Goal: Find specific page/section: Find specific page/section

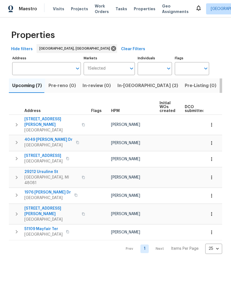
click at [220, 90] on button "Listed (13)" at bounding box center [234, 85] width 29 height 14
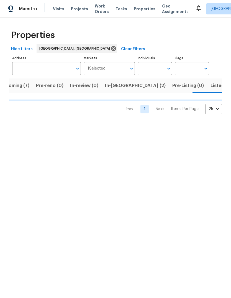
scroll to position [0, 12]
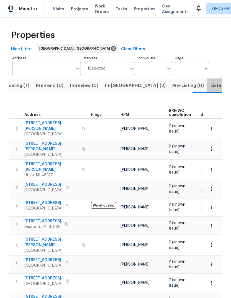
click at [207, 90] on button "Listed (13)" at bounding box center [221, 85] width 29 height 14
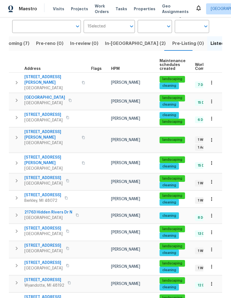
scroll to position [42, 0]
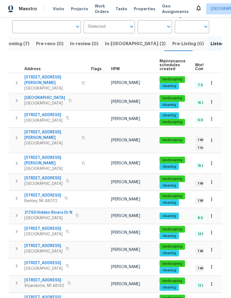
click at [22, 41] on span "Upcoming (7)" at bounding box center [15, 44] width 30 height 8
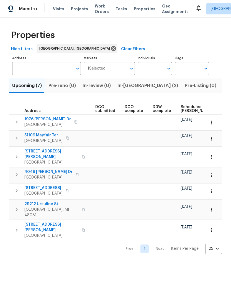
scroll to position [0, 96]
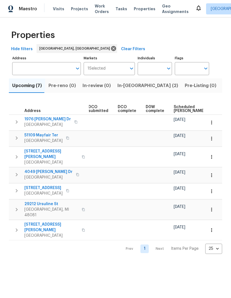
click at [180, 106] on span "Scheduled [PERSON_NAME]" at bounding box center [189, 109] width 31 height 8
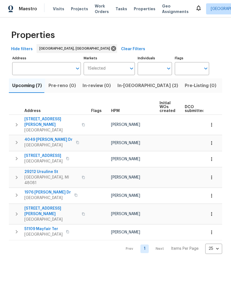
click at [35, 127] on span "[GEOGRAPHIC_DATA]" at bounding box center [51, 130] width 54 height 6
click at [34, 137] on span "4049 [PERSON_NAME] Dr" at bounding box center [48, 140] width 48 height 6
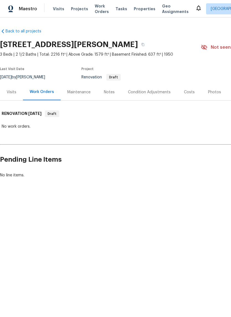
click at [16, 98] on div "Visits" at bounding box center [11, 92] width 23 height 16
click at [13, 94] on div "Visits" at bounding box center [12, 92] width 10 height 6
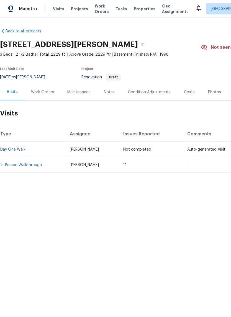
click at [29, 165] on link "In-Person Walkthrough" at bounding box center [21, 165] width 42 height 4
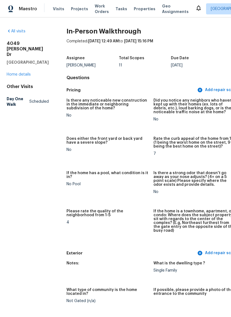
click at [17, 76] on link "Home details" at bounding box center [19, 75] width 24 height 4
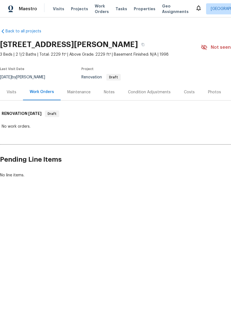
click at [9, 91] on div "Visits" at bounding box center [12, 92] width 10 height 6
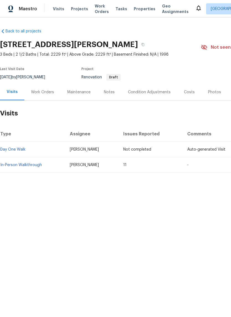
click at [31, 164] on link "In-Person Walkthrough" at bounding box center [21, 165] width 42 height 4
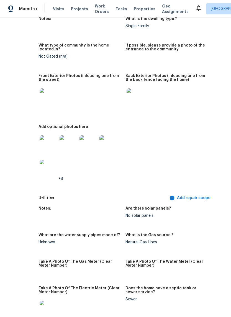
scroll to position [245, 28]
click at [40, 140] on img at bounding box center [49, 144] width 18 height 18
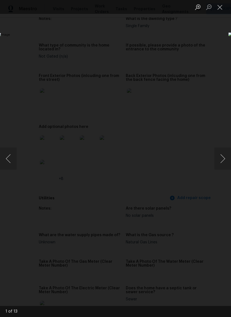
click at [223, 158] on button "Next image" at bounding box center [222, 159] width 17 height 22
click at [218, 160] on button "Next image" at bounding box center [222, 159] width 17 height 22
click at [217, 158] on button "Next image" at bounding box center [222, 159] width 17 height 22
click at [218, 157] on button "Next image" at bounding box center [222, 159] width 17 height 22
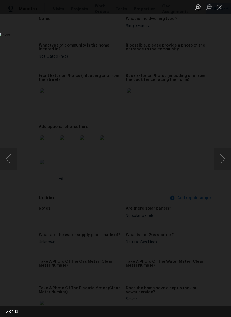
click at [218, 157] on button "Next image" at bounding box center [222, 159] width 17 height 22
click at [218, 156] on button "Next image" at bounding box center [222, 159] width 17 height 22
click at [218, 157] on button "Next image" at bounding box center [222, 159] width 17 height 22
click at [219, 158] on button "Next image" at bounding box center [222, 159] width 17 height 22
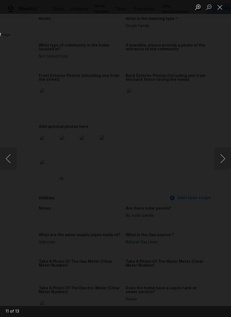
click at [219, 158] on button "Next image" at bounding box center [222, 159] width 17 height 22
click at [219, 157] on button "Next image" at bounding box center [222, 159] width 17 height 22
click at [218, 157] on button "Next image" at bounding box center [222, 159] width 17 height 22
click at [218, 158] on button "Next image" at bounding box center [222, 159] width 17 height 22
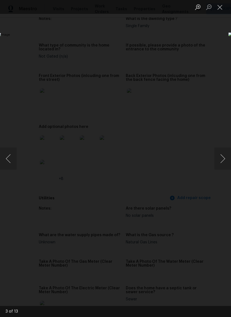
click at [207, 48] on div "Lightbox" at bounding box center [115, 158] width 231 height 317
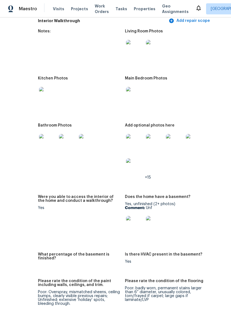
scroll to position [653, 28]
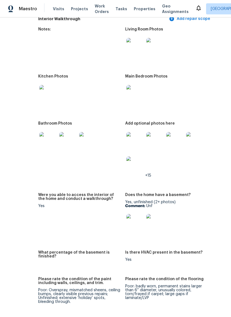
click at [126, 137] on img at bounding box center [135, 141] width 18 height 18
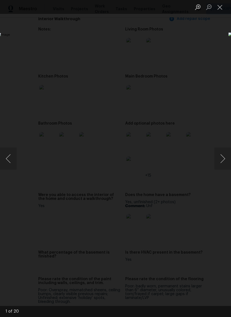
click at [224, 151] on button "Next image" at bounding box center [222, 159] width 17 height 22
click at [224, 157] on button "Next image" at bounding box center [222, 159] width 17 height 22
click at [223, 157] on button "Next image" at bounding box center [222, 159] width 17 height 22
click at [221, 156] on button "Next image" at bounding box center [222, 159] width 17 height 22
click at [224, 157] on button "Next image" at bounding box center [222, 159] width 17 height 22
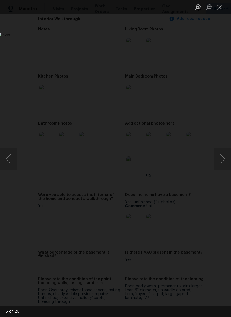
click at [224, 157] on button "Next image" at bounding box center [222, 159] width 17 height 22
click at [224, 158] on button "Next image" at bounding box center [222, 159] width 17 height 22
click at [224, 157] on button "Next image" at bounding box center [222, 159] width 17 height 22
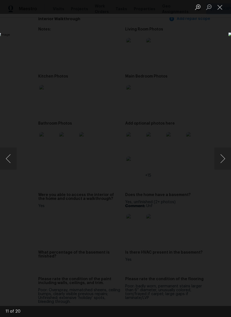
click at [224, 157] on button "Next image" at bounding box center [222, 159] width 17 height 22
click at [223, 157] on button "Next image" at bounding box center [222, 159] width 17 height 22
click at [224, 157] on button "Next image" at bounding box center [222, 159] width 17 height 22
click at [224, 158] on button "Next image" at bounding box center [222, 159] width 17 height 22
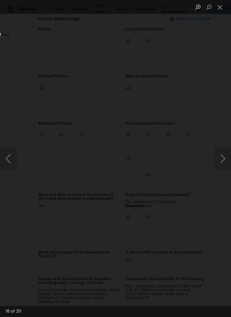
click at [223, 157] on button "Next image" at bounding box center [222, 159] width 17 height 22
click at [228, 158] on button "Next image" at bounding box center [222, 159] width 17 height 22
click at [224, 156] on button "Next image" at bounding box center [222, 159] width 17 height 22
click at [210, 57] on div "Lightbox" at bounding box center [115, 158] width 231 height 317
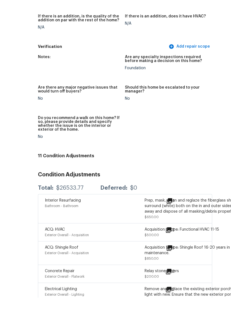
scroll to position [1348, 28]
click at [166, 288] on icon at bounding box center [169, 291] width 7 height 7
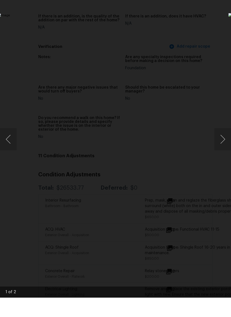
click at [224, 148] on button "Next image" at bounding box center [222, 159] width 17 height 22
click at [10, 148] on button "Previous image" at bounding box center [8, 159] width 17 height 22
click at [223, 148] on button "Next image" at bounding box center [222, 159] width 17 height 22
click at [181, 70] on img "Lightbox" at bounding box center [90, 158] width 184 height 252
click at [210, 36] on div "Lightbox" at bounding box center [115, 158] width 231 height 317
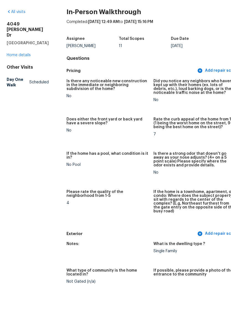
scroll to position [0, 0]
click at [12, 73] on link "Home details" at bounding box center [19, 75] width 24 height 4
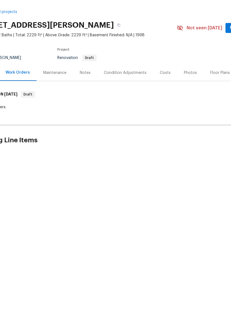
scroll to position [0, 16]
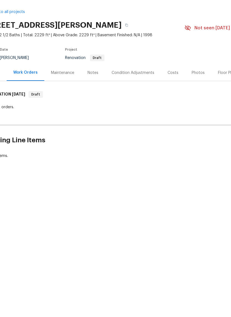
click at [88, 89] on div "Notes" at bounding box center [93, 92] width 11 height 6
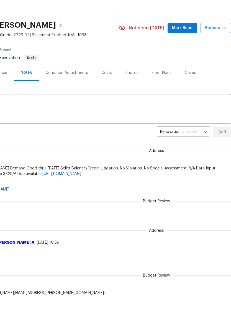
scroll to position [0, 82]
click at [202, 132] on body "Maestro Visits Projects Work Orders Tasks Properties Geo Assignments [GEOGRAPHI…" at bounding box center [115, 158] width 231 height 317
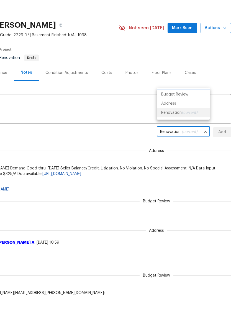
click at [195, 109] on li "Budget Review" at bounding box center [183, 113] width 53 height 9
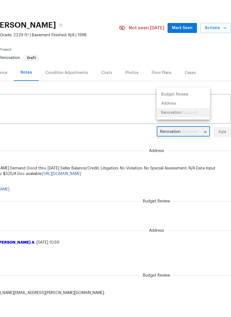
type input "budget_review"
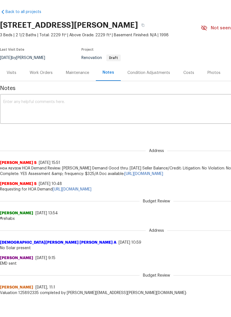
scroll to position [0, 0]
click at [41, 89] on div "Work Orders" at bounding box center [41, 92] width 23 height 6
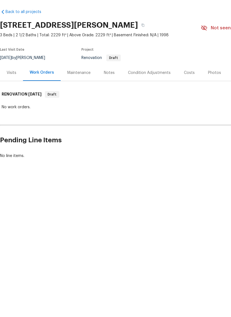
click at [8, 84] on div "Visits" at bounding box center [11, 92] width 23 height 16
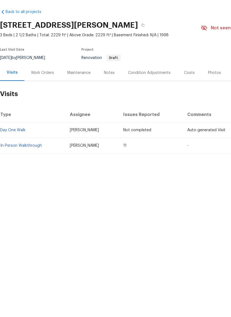
click at [24, 163] on link "In-Person Walkthrough" at bounding box center [21, 165] width 42 height 4
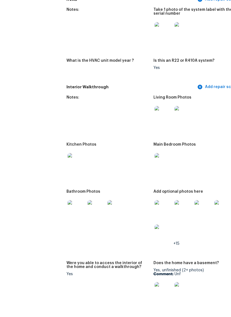
click at [155, 126] on img at bounding box center [164, 135] width 18 height 18
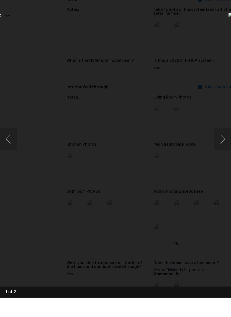
click at [214, 33] on div "Lightbox" at bounding box center [115, 158] width 231 height 317
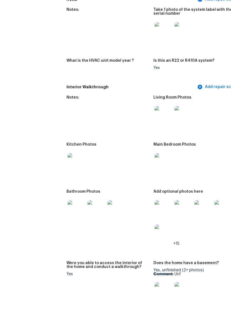
click at [68, 220] on img at bounding box center [77, 229] width 18 height 18
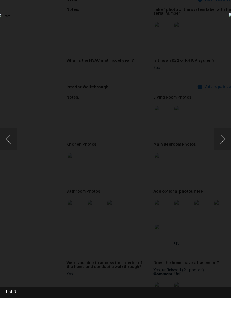
click at [206, 40] on div "Lightbox" at bounding box center [115, 158] width 231 height 317
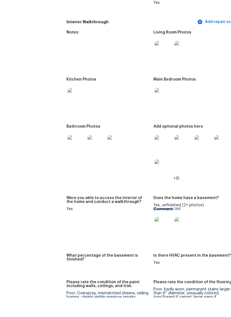
click at [68, 155] on img at bounding box center [77, 164] width 18 height 18
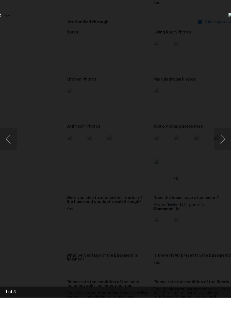
click at [223, 148] on button "Next image" at bounding box center [222, 159] width 17 height 22
click at [220, 148] on button "Next image" at bounding box center [222, 159] width 17 height 22
click at [205, 34] on div "Lightbox" at bounding box center [115, 158] width 231 height 317
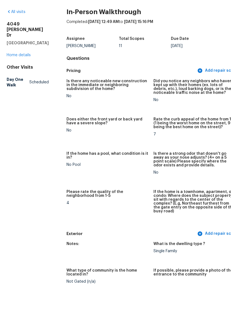
click at [20, 73] on link "Home details" at bounding box center [19, 75] width 24 height 4
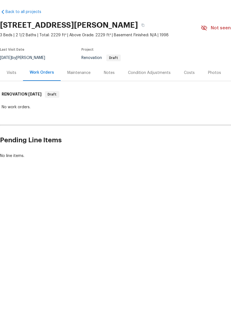
scroll to position [0, 0]
click at [63, 84] on div "Maintenance" at bounding box center [79, 92] width 37 height 16
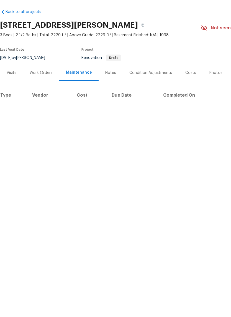
click at [10, 89] on div "Visits" at bounding box center [12, 92] width 10 height 6
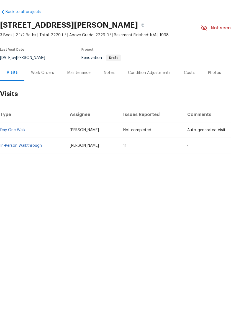
click at [156, 84] on div "Condition Adjustments" at bounding box center [149, 92] width 56 height 16
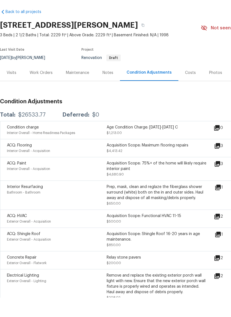
click at [195, 84] on div "Costs" at bounding box center [190, 92] width 24 height 16
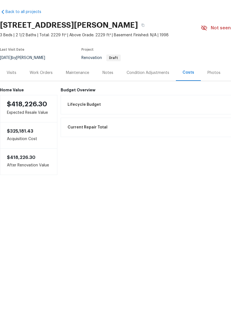
click at [214, 89] on div "Photos" at bounding box center [214, 92] width 13 height 6
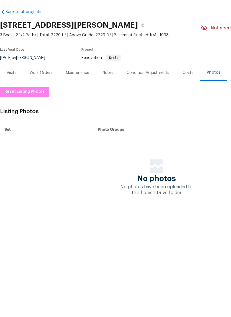
click at [176, 84] on div "Costs" at bounding box center [188, 92] width 24 height 16
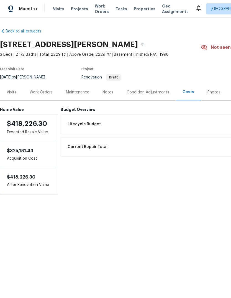
click at [135, 4] on div "Visits Projects Work Orders Tasks Properties Geo Assignments" at bounding box center [124, 8] width 142 height 11
click at [134, 10] on span "Properties" at bounding box center [145, 9] width 22 height 6
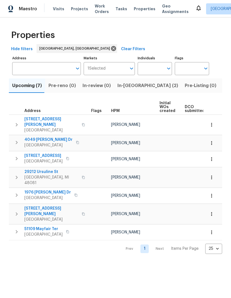
click at [223, 87] on span "Listed (13)" at bounding box center [234, 86] width 23 height 8
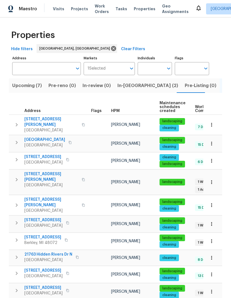
click at [133, 91] on button "In-[GEOGRAPHIC_DATA] (2)" at bounding box center [147, 85] width 67 height 14
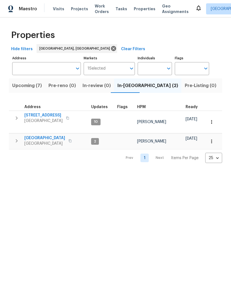
click at [223, 83] on span "Listed (13)" at bounding box center [234, 86] width 23 height 8
